Goal: Use online tool/utility: Utilize a website feature to perform a specific function

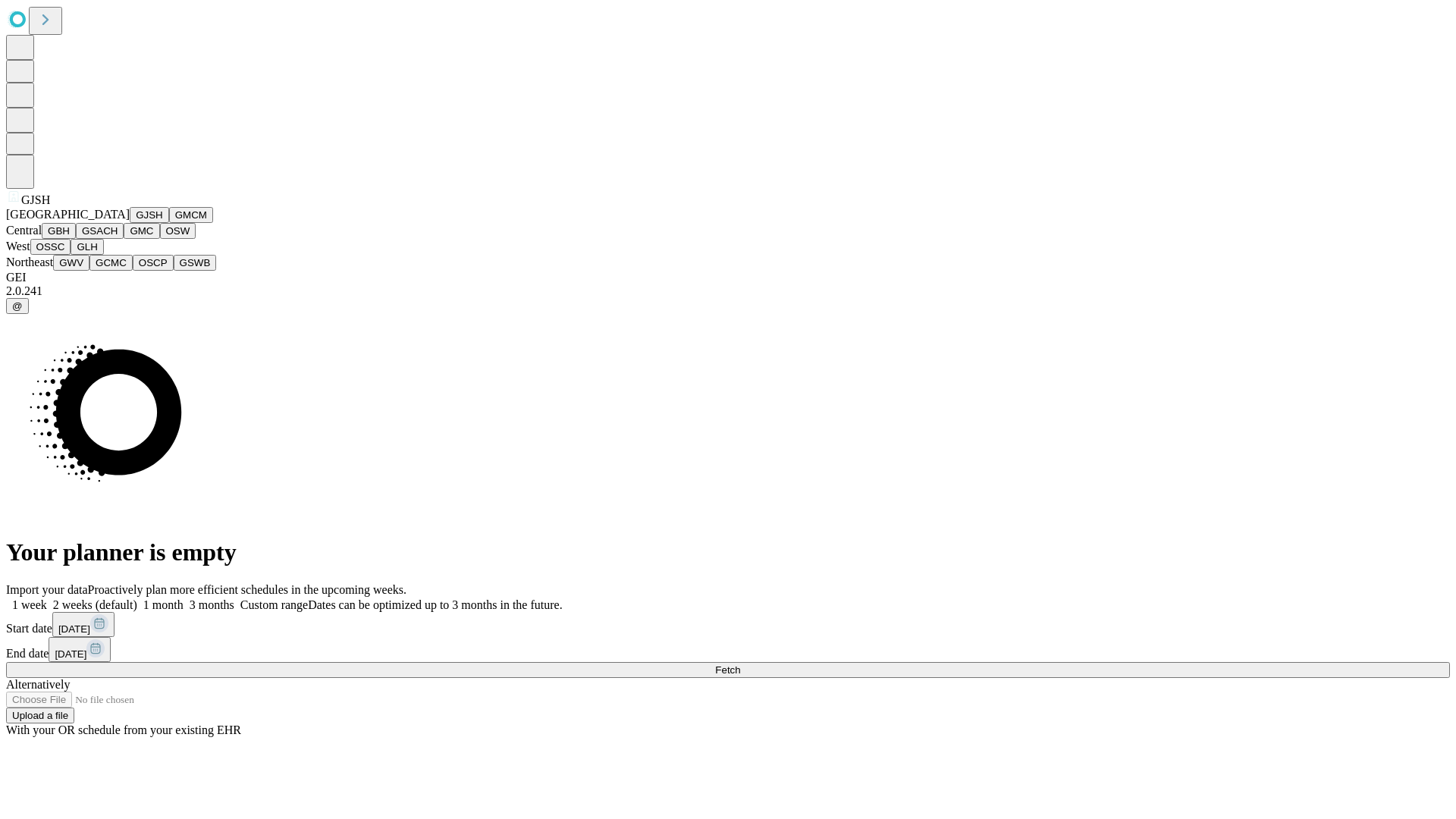
click at [130, 223] on button "GJSH" at bounding box center [150, 215] width 39 height 16
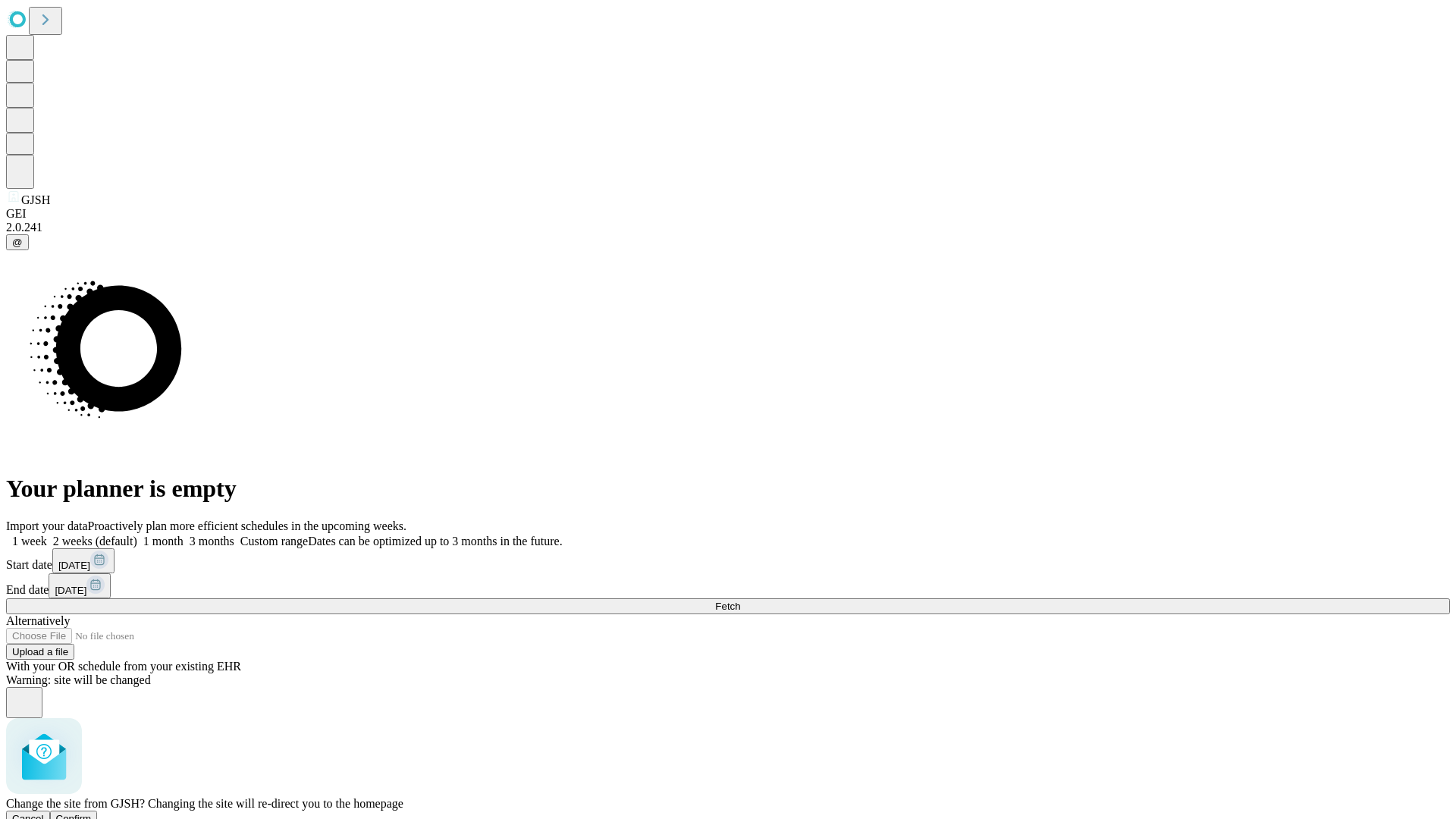
click at [92, 813] on span "Confirm" at bounding box center [73, 819] width 35 height 12
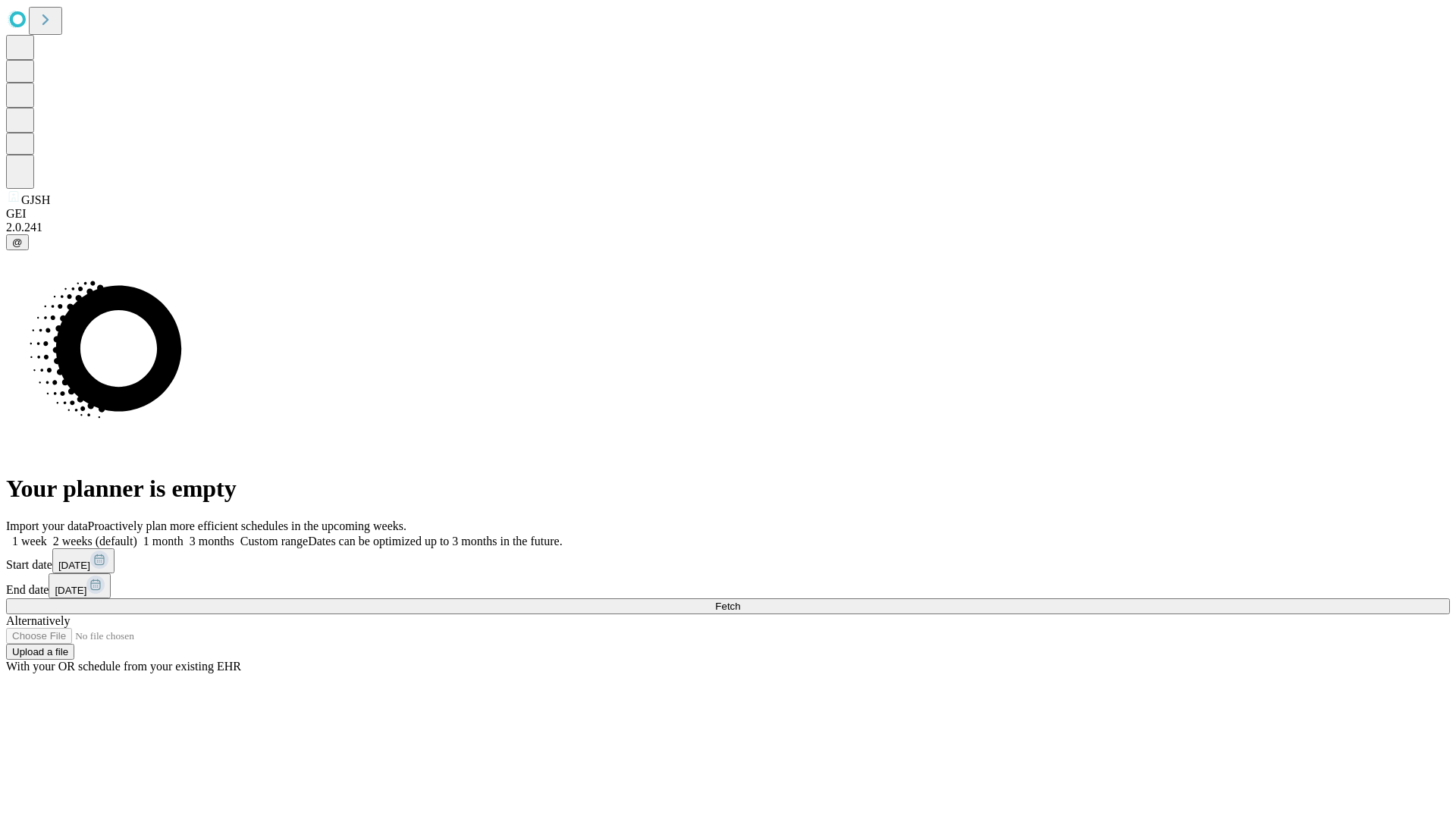
click at [183, 534] on label "1 month" at bounding box center [160, 541] width 46 height 13
click at [740, 601] on span "Fetch" at bounding box center [728, 607] width 25 height 12
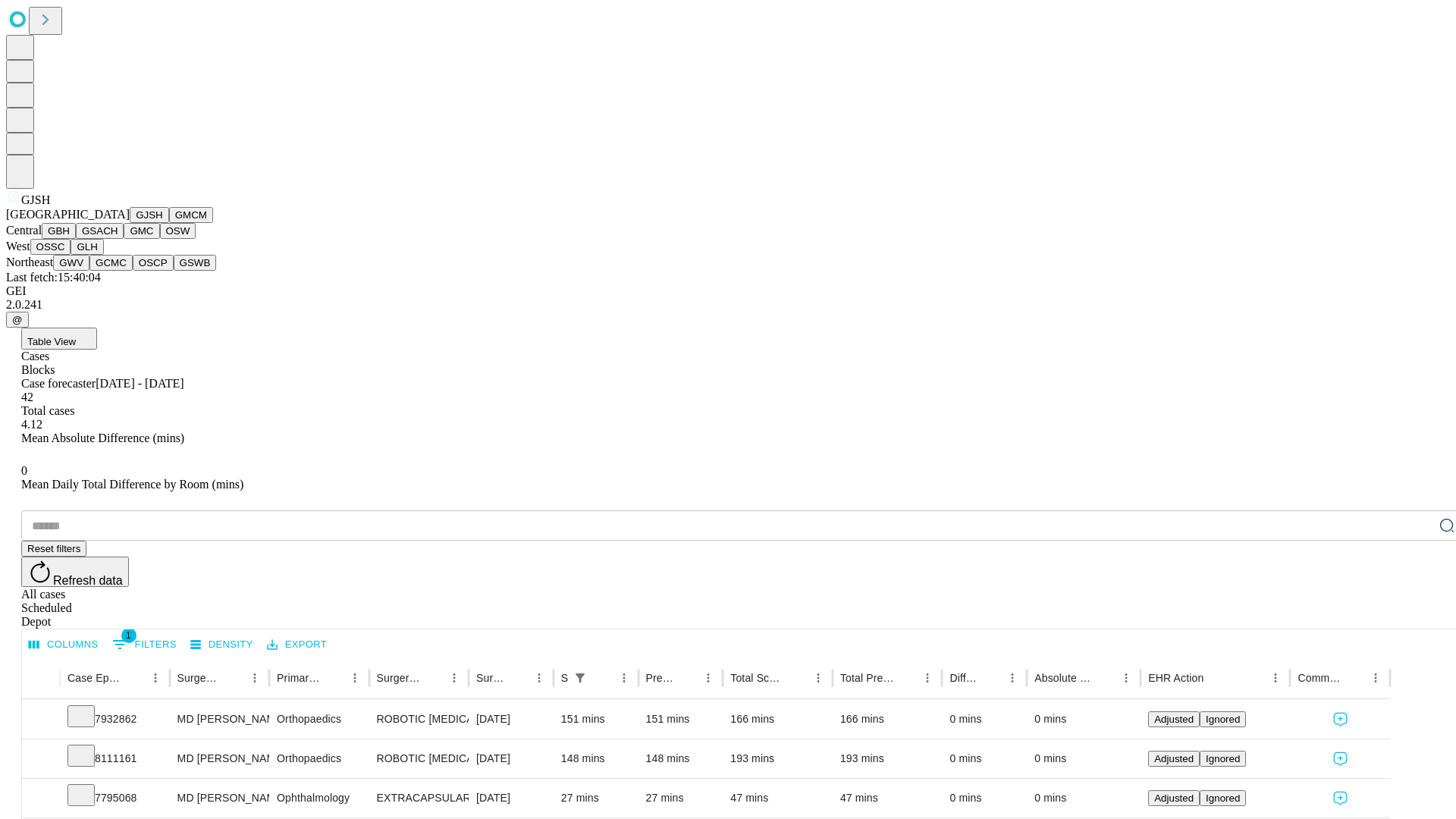
click at [169, 223] on button "GMCM" at bounding box center [191, 215] width 44 height 16
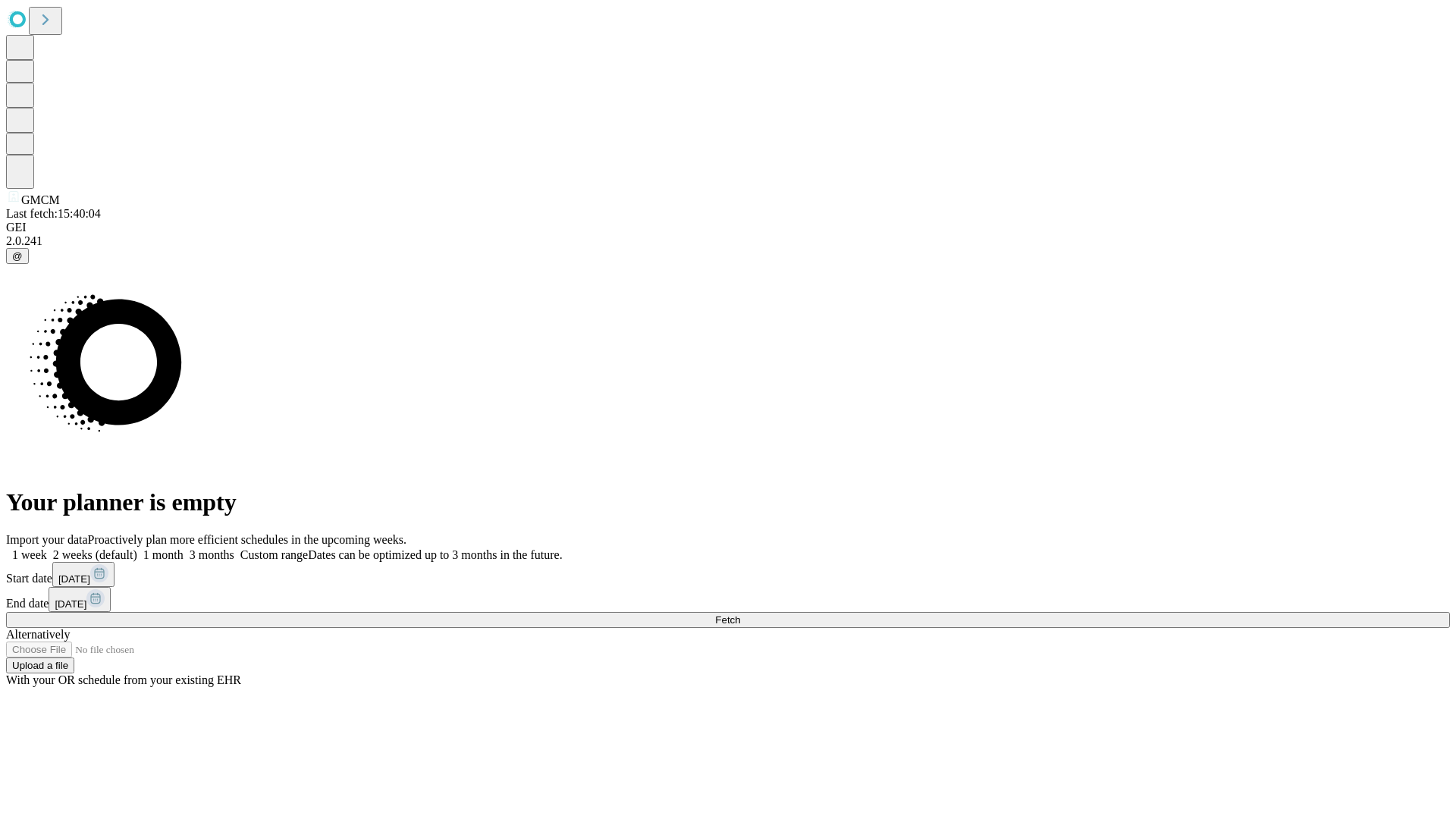
click at [183, 548] on label "1 month" at bounding box center [160, 555] width 46 height 13
click at [740, 614] on span "Fetch" at bounding box center [728, 620] width 25 height 12
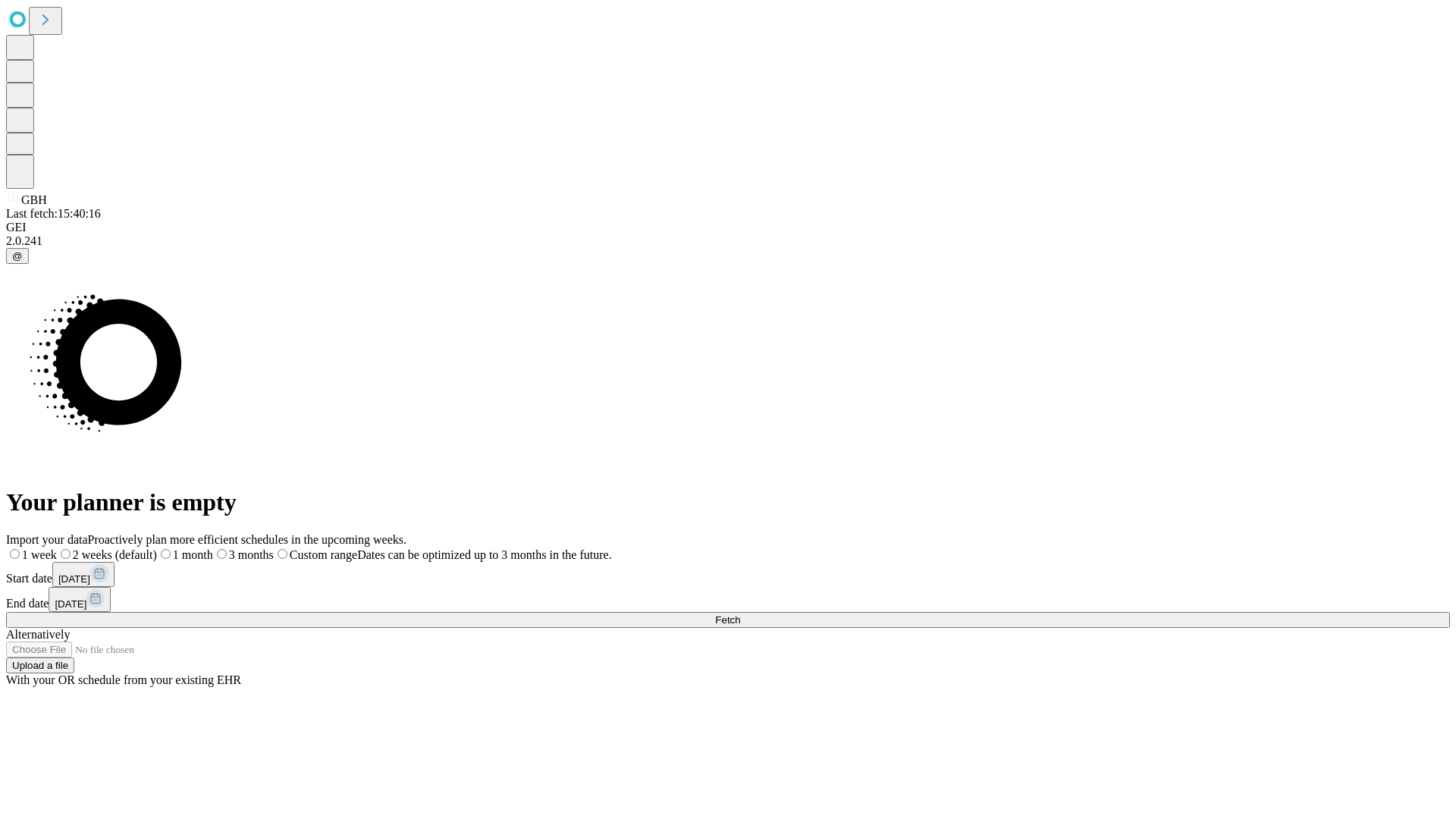
click at [213, 548] on label "1 month" at bounding box center [185, 555] width 56 height 13
click at [740, 614] on span "Fetch" at bounding box center [728, 620] width 25 height 12
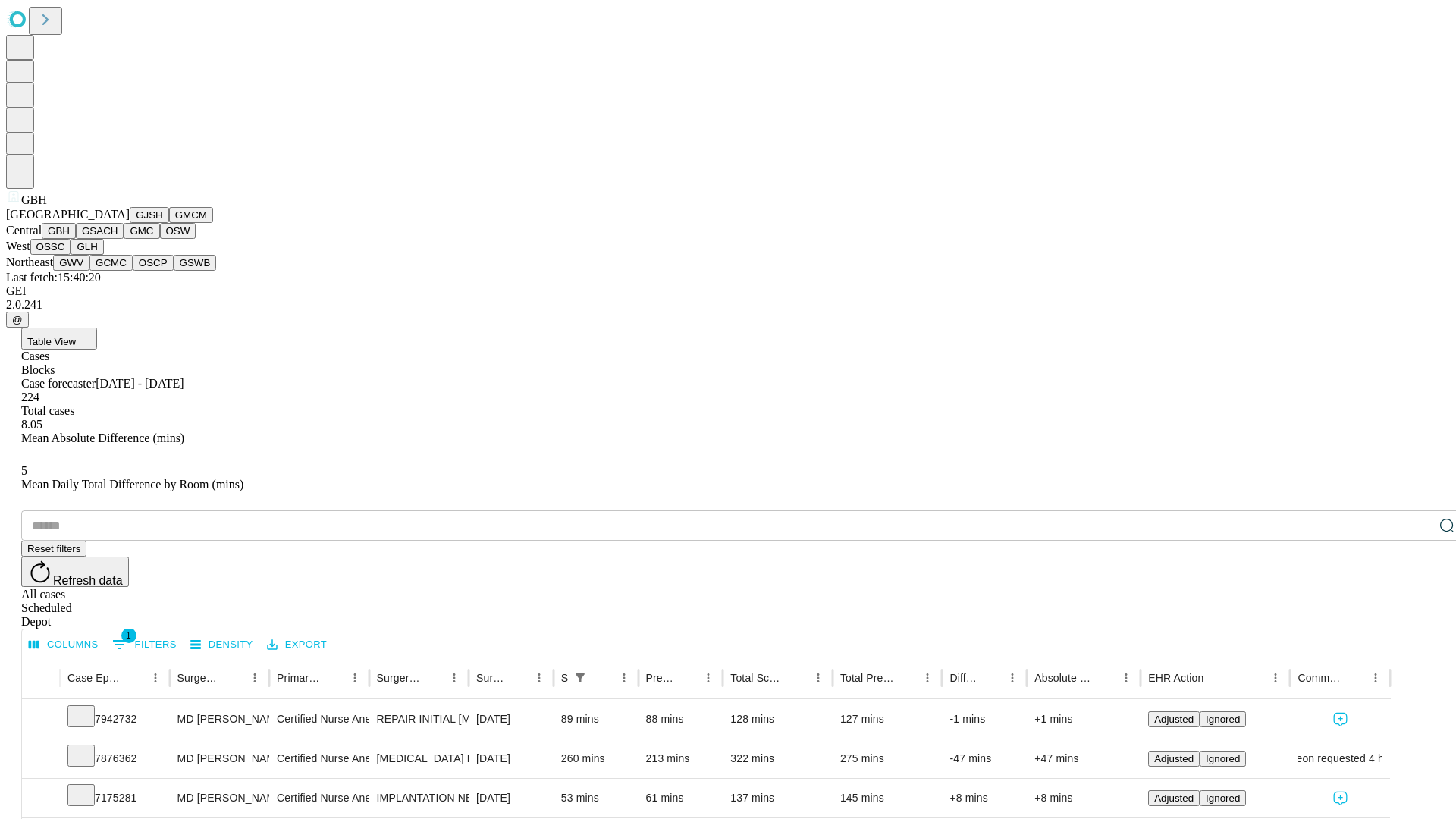
click at [118, 239] on button "GSACH" at bounding box center [99, 230] width 48 height 16
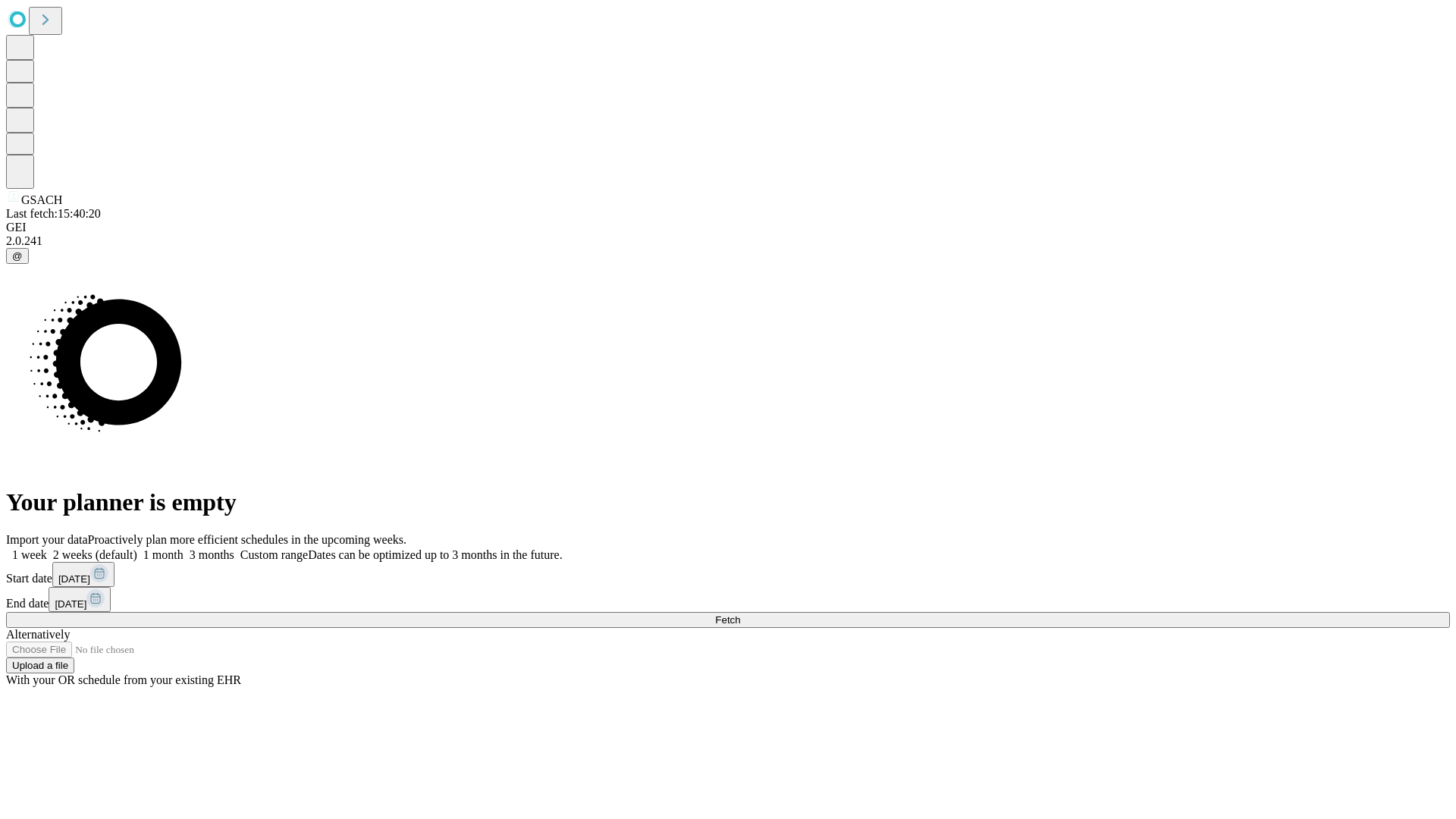
click at [183, 548] on label "1 month" at bounding box center [160, 555] width 46 height 13
click at [740, 614] on span "Fetch" at bounding box center [728, 620] width 25 height 12
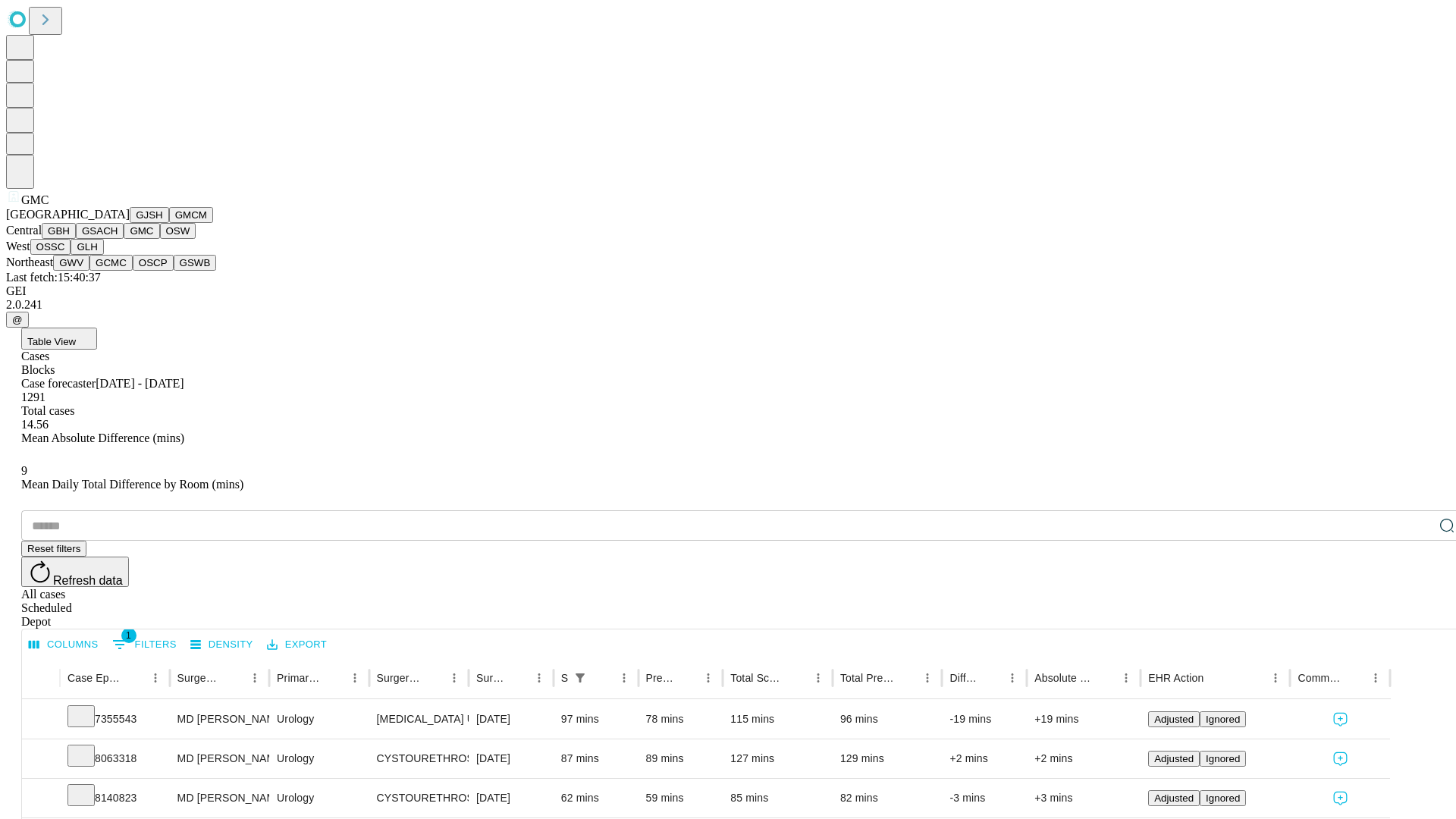
click at [160, 239] on button "OSW" at bounding box center [178, 230] width 36 height 16
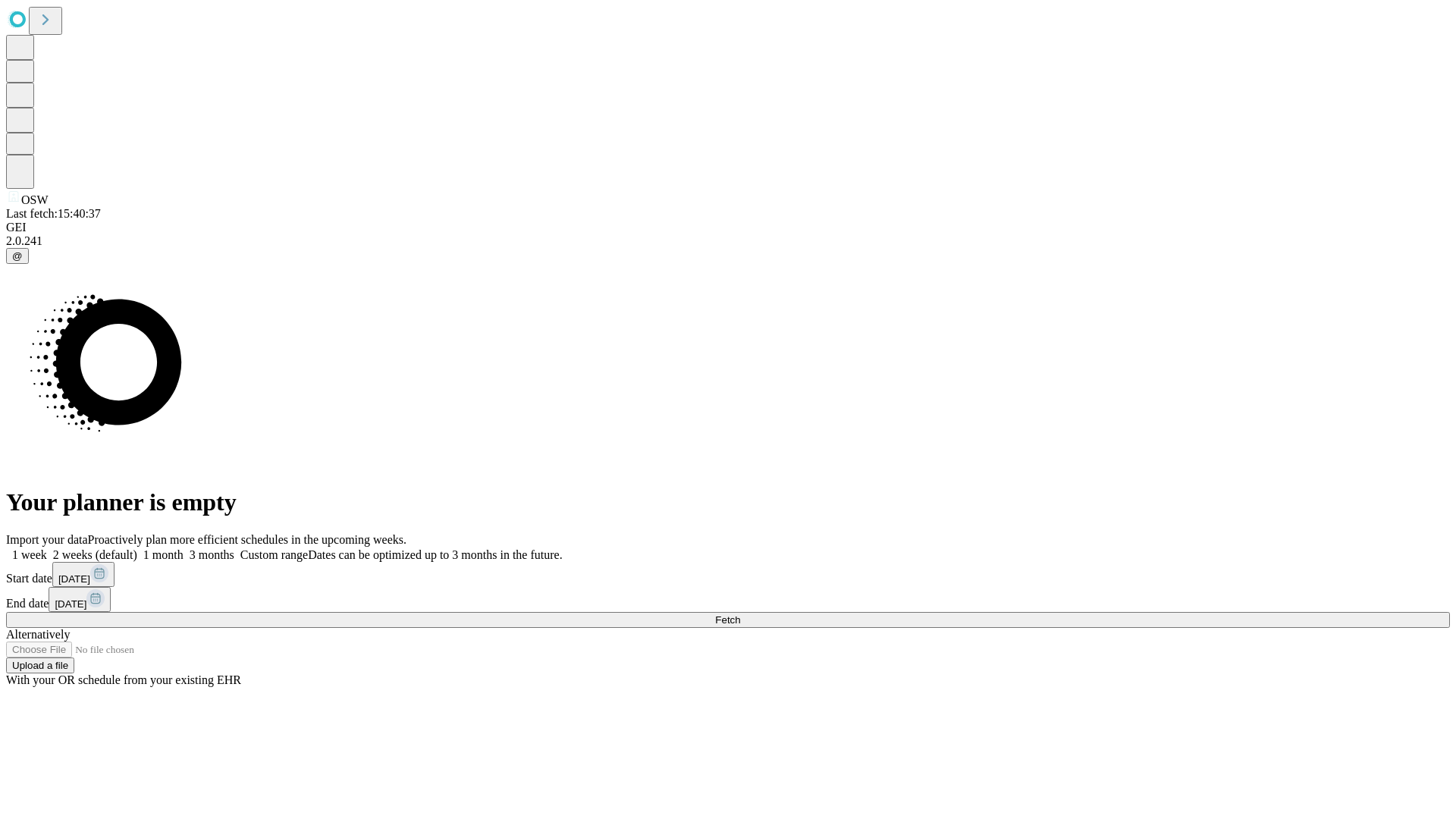
click at [183, 548] on label "1 month" at bounding box center [160, 555] width 46 height 13
click at [740, 614] on span "Fetch" at bounding box center [728, 620] width 25 height 12
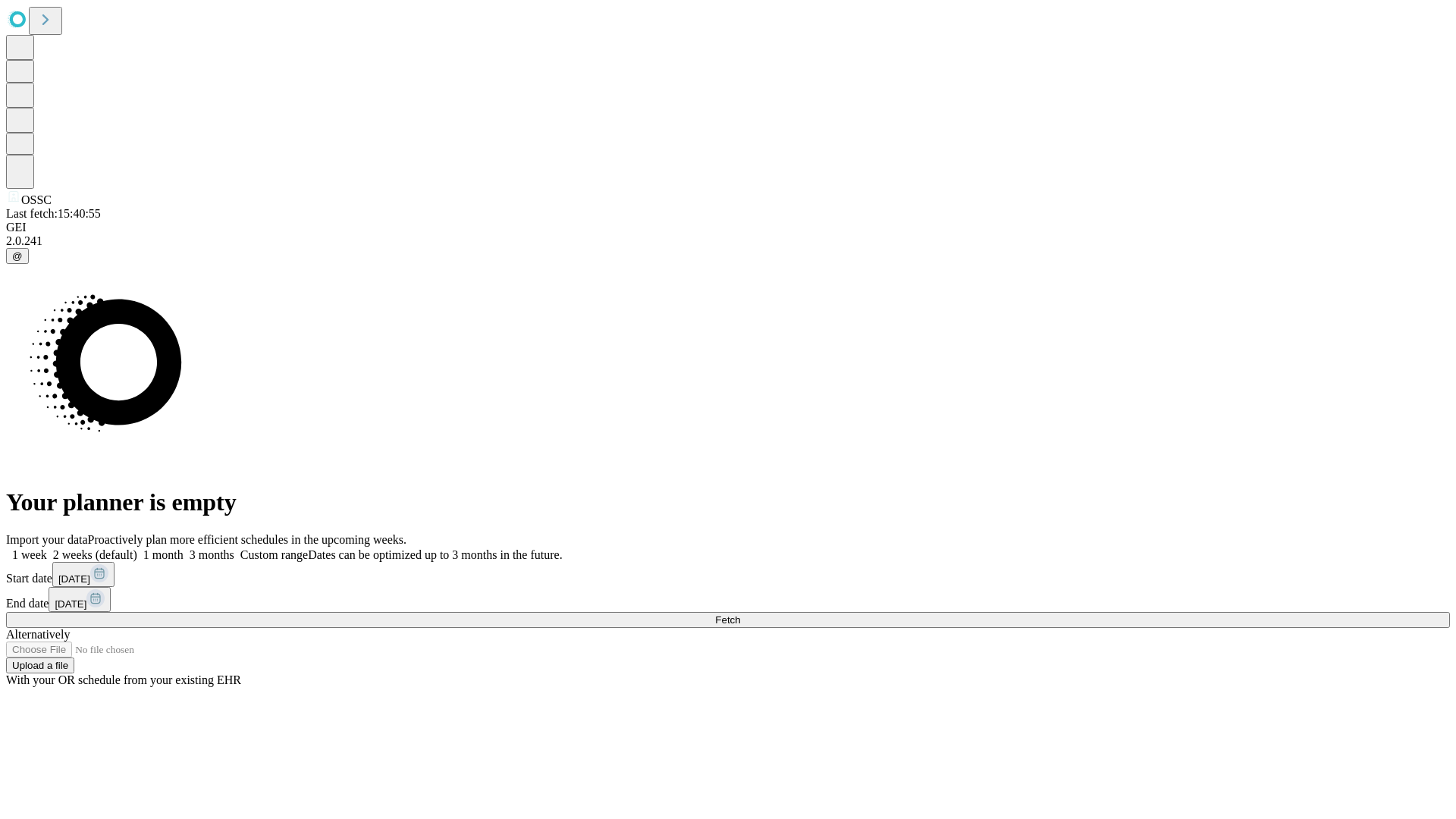
click at [740, 614] on span "Fetch" at bounding box center [728, 620] width 25 height 12
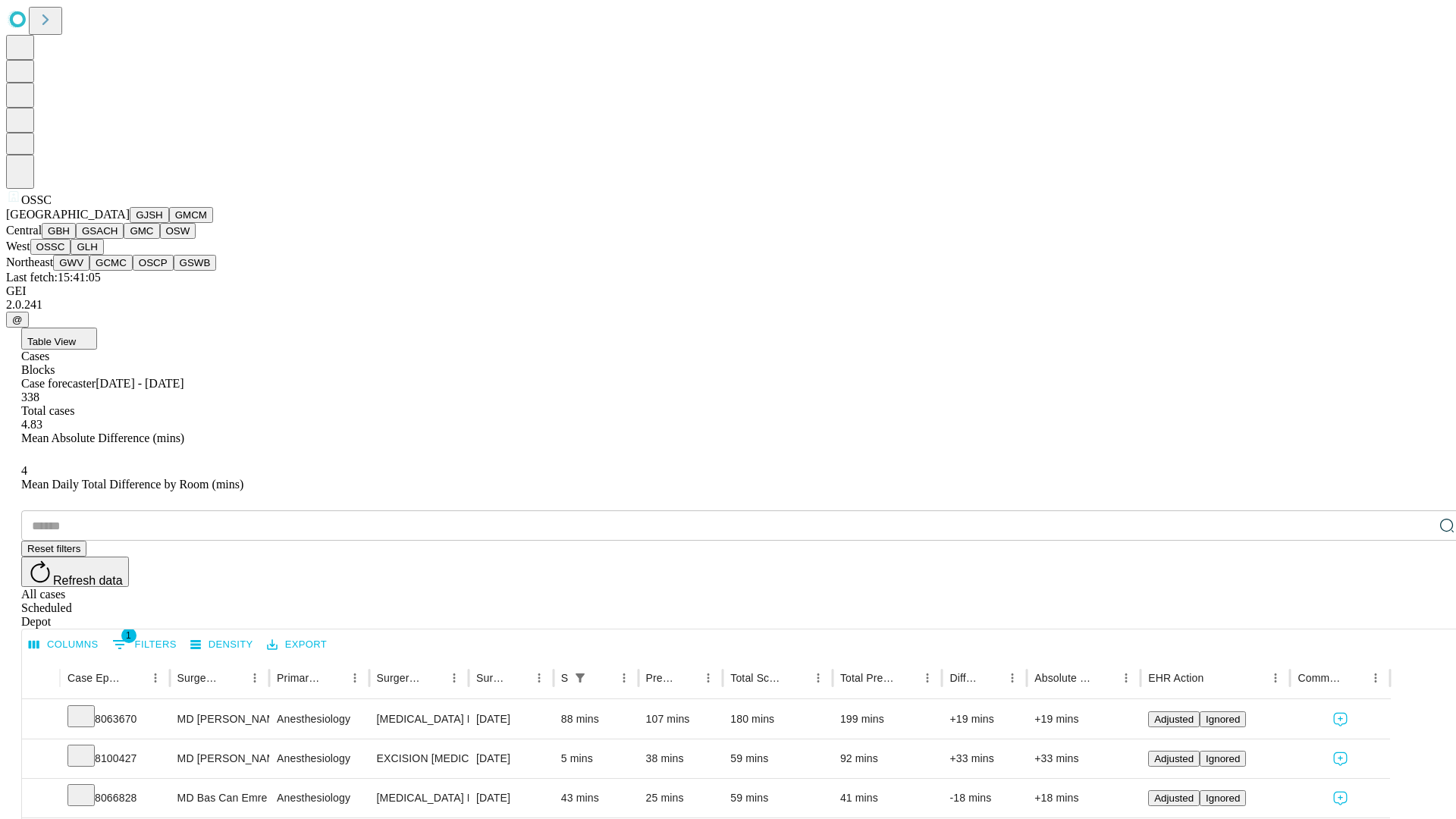
click at [103, 255] on button "GLH" at bounding box center [87, 247] width 33 height 16
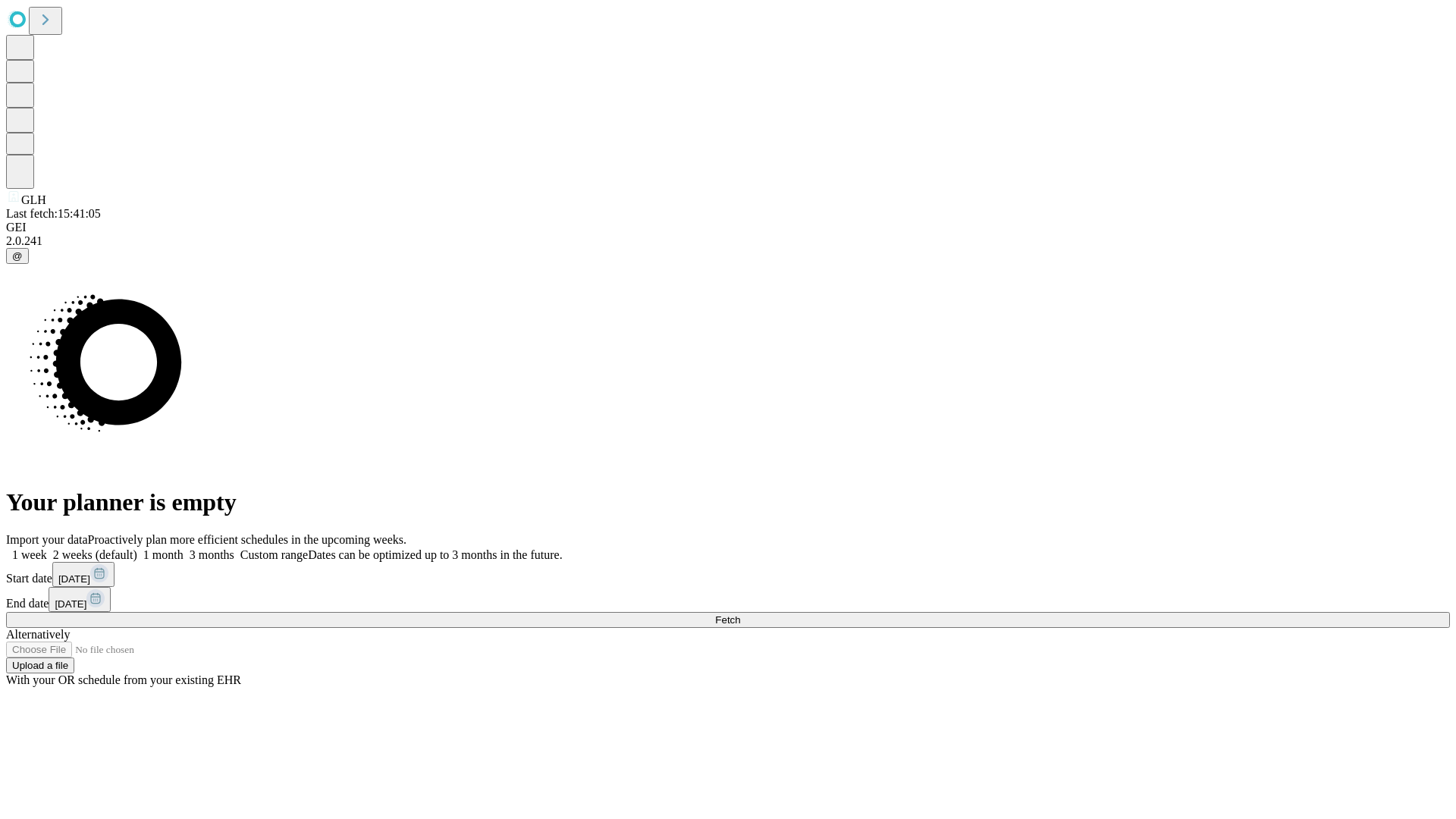
click at [183, 548] on label "1 month" at bounding box center [160, 555] width 46 height 13
click at [740, 614] on span "Fetch" at bounding box center [728, 620] width 25 height 12
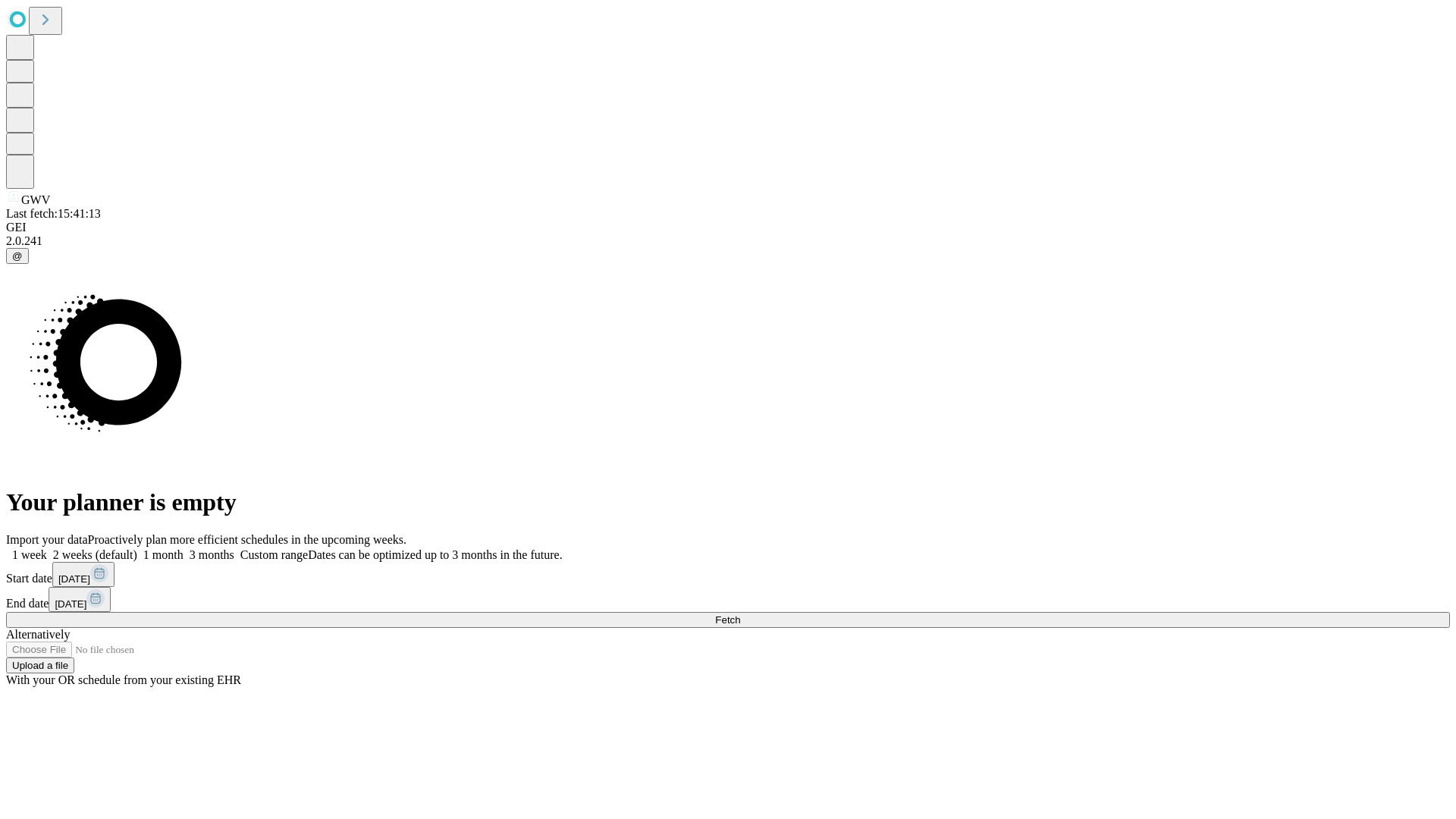
click at [183, 548] on label "1 month" at bounding box center [160, 555] width 46 height 13
click at [740, 614] on span "Fetch" at bounding box center [728, 620] width 25 height 12
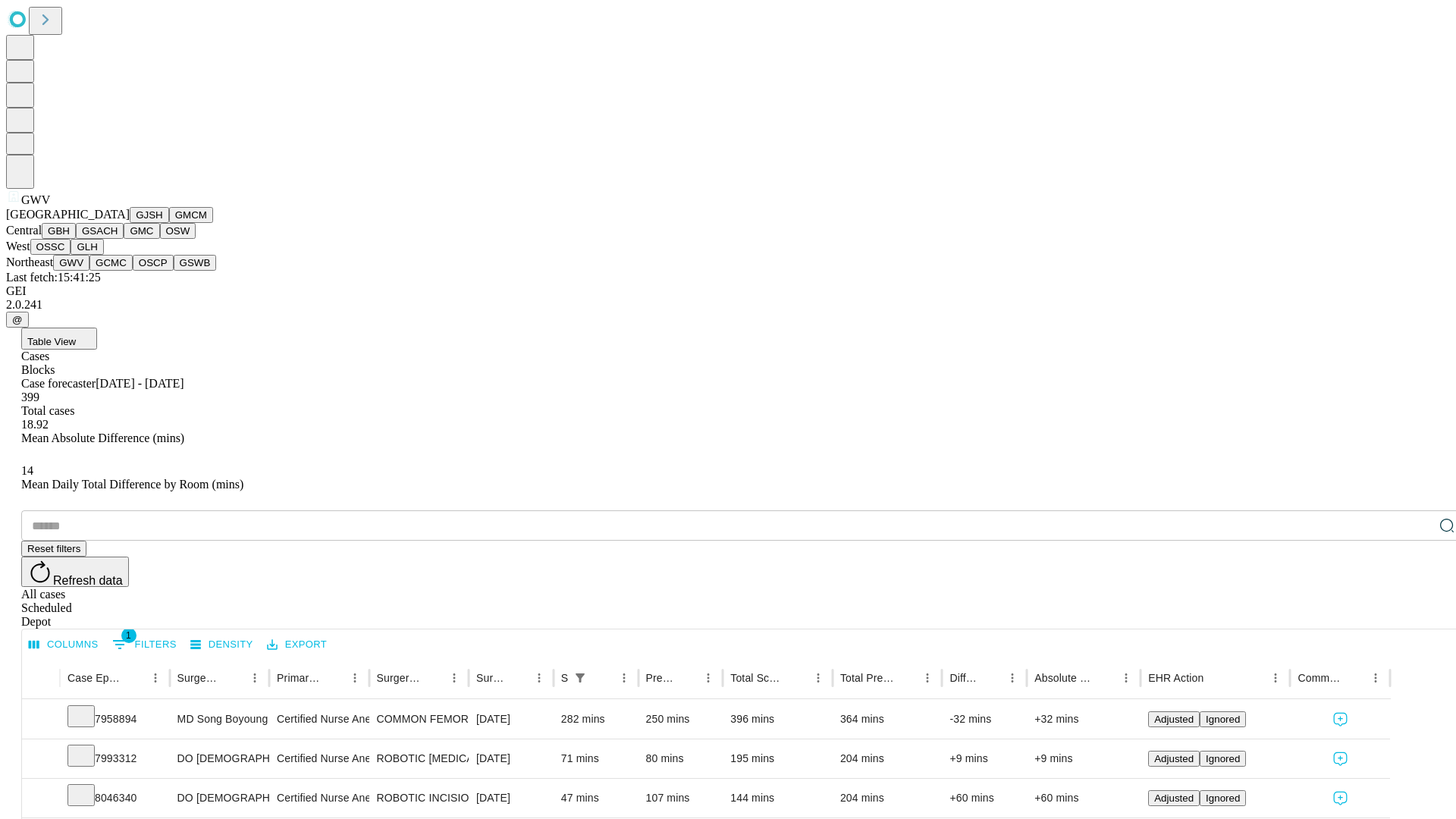
click at [118, 271] on button "GCMC" at bounding box center [111, 262] width 44 height 16
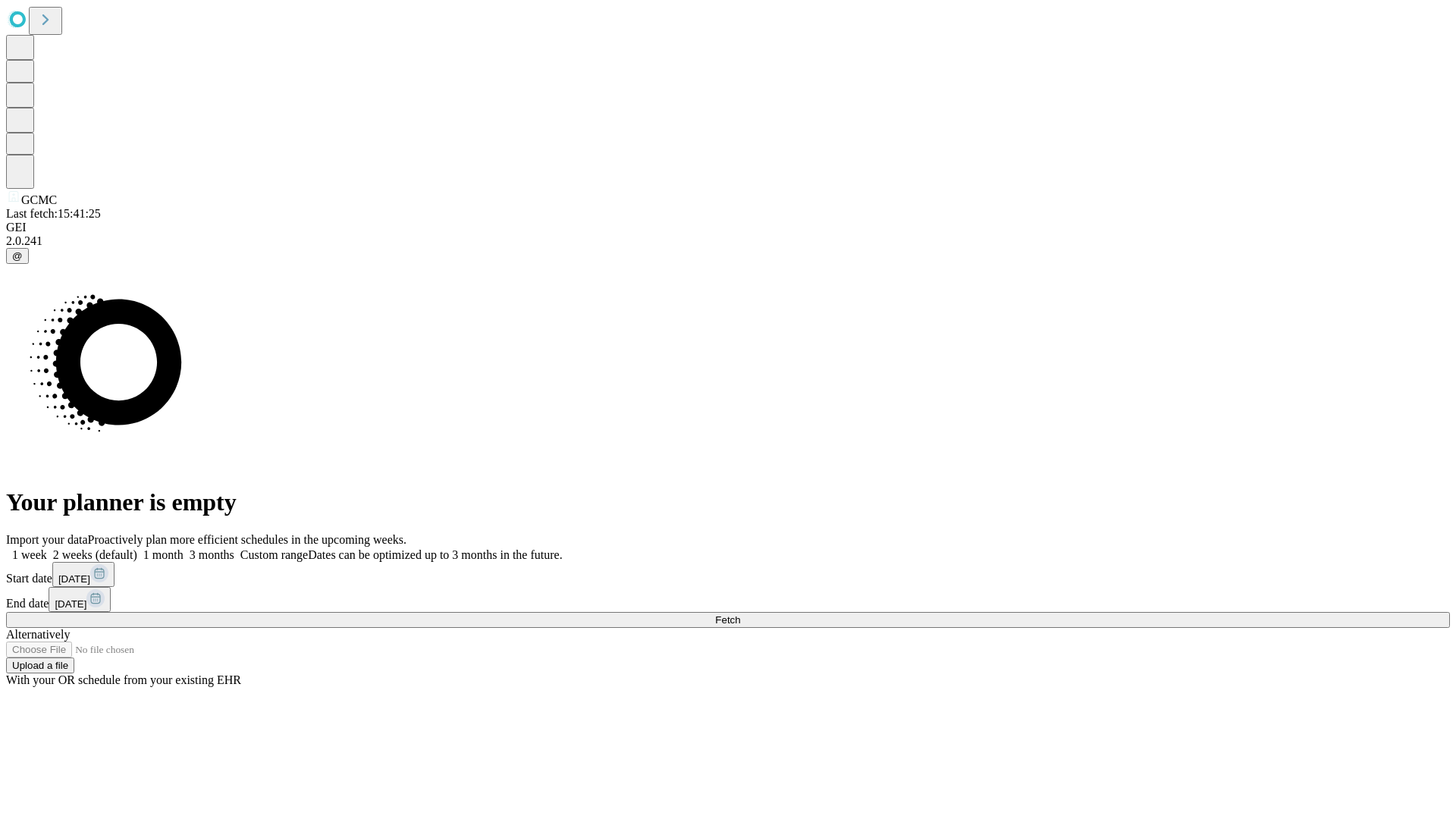
click at [183, 548] on label "1 month" at bounding box center [160, 555] width 46 height 13
click at [740, 614] on span "Fetch" at bounding box center [728, 620] width 25 height 12
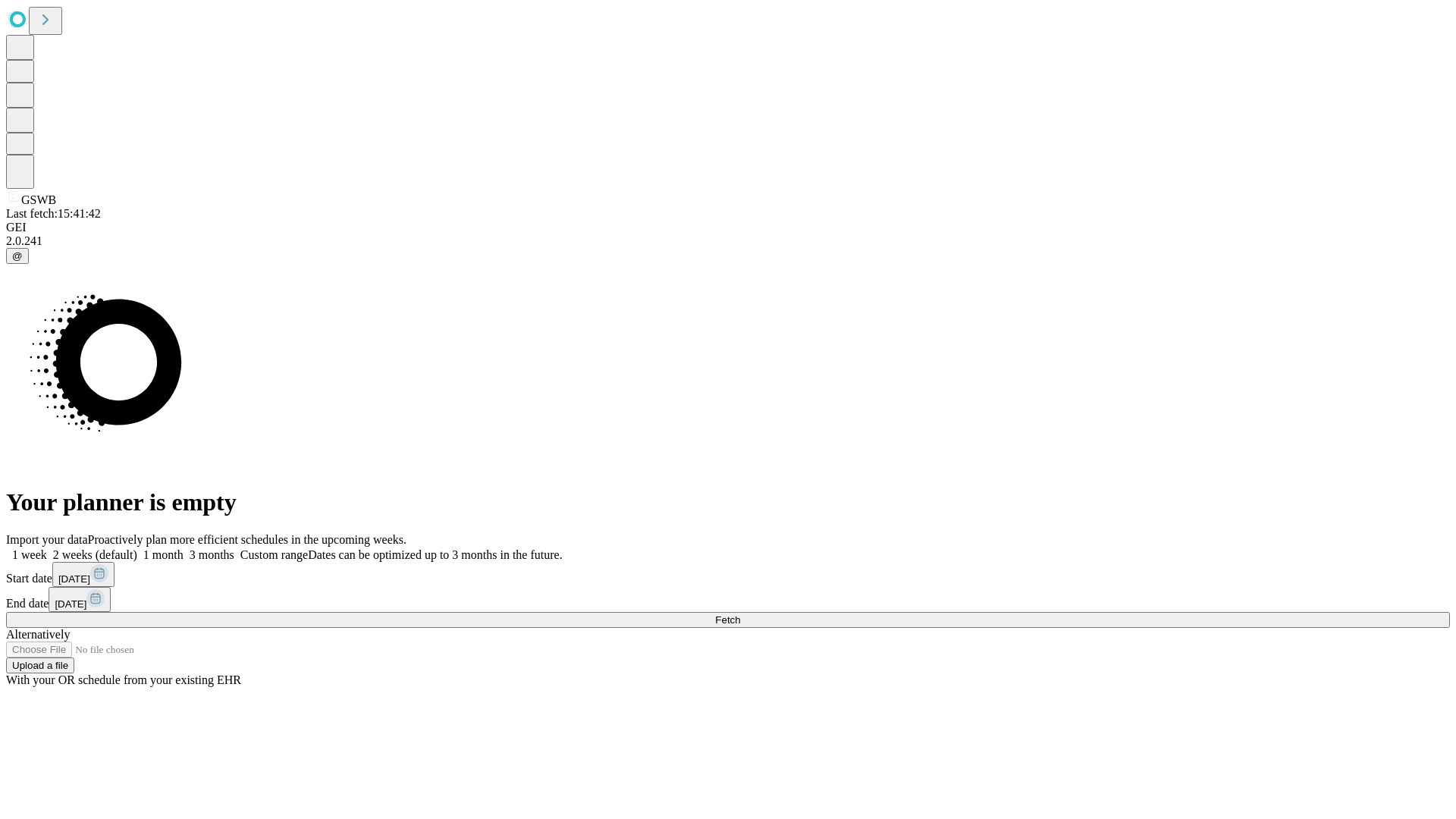
click at [183, 548] on label "1 month" at bounding box center [160, 555] width 46 height 13
click at [740, 614] on span "Fetch" at bounding box center [728, 620] width 25 height 12
